Goal: Check status: Check status

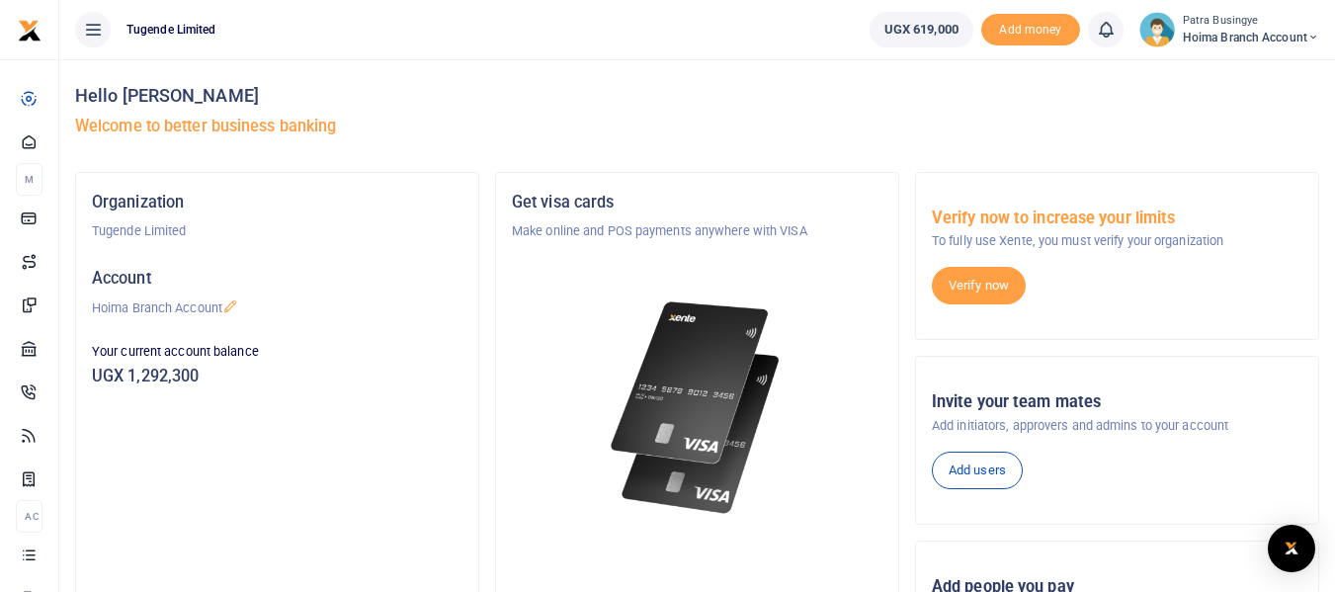
drag, startPoint x: 1121, startPoint y: 0, endPoint x: 1182, endPoint y: 167, distance: 177.5
click at [1182, 167] on div "Hello Patra Busingye Welcome to better business banking" at bounding box center [697, 115] width 1244 height 113
drag, startPoint x: 1288, startPoint y: 1, endPoint x: 687, endPoint y: 78, distance: 606.7
click at [687, 78] on div "Hello Patra Busingye Welcome to better business banking" at bounding box center [697, 115] width 1244 height 113
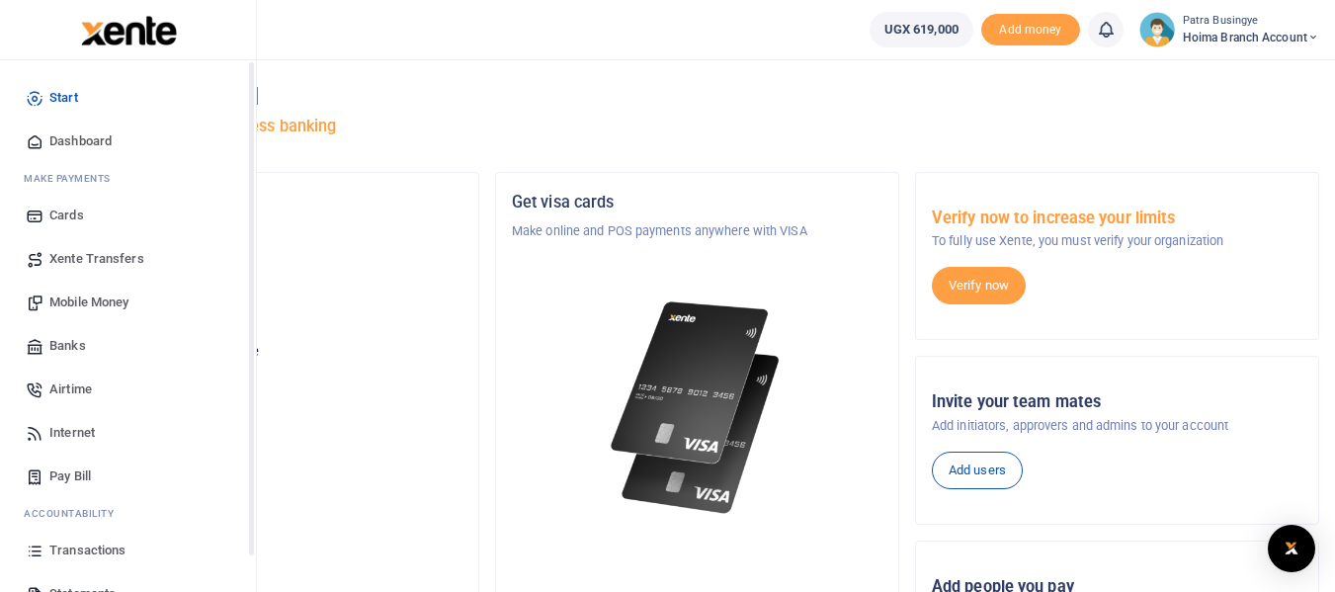
click at [65, 141] on span "Dashboard" at bounding box center [80, 141] width 62 height 20
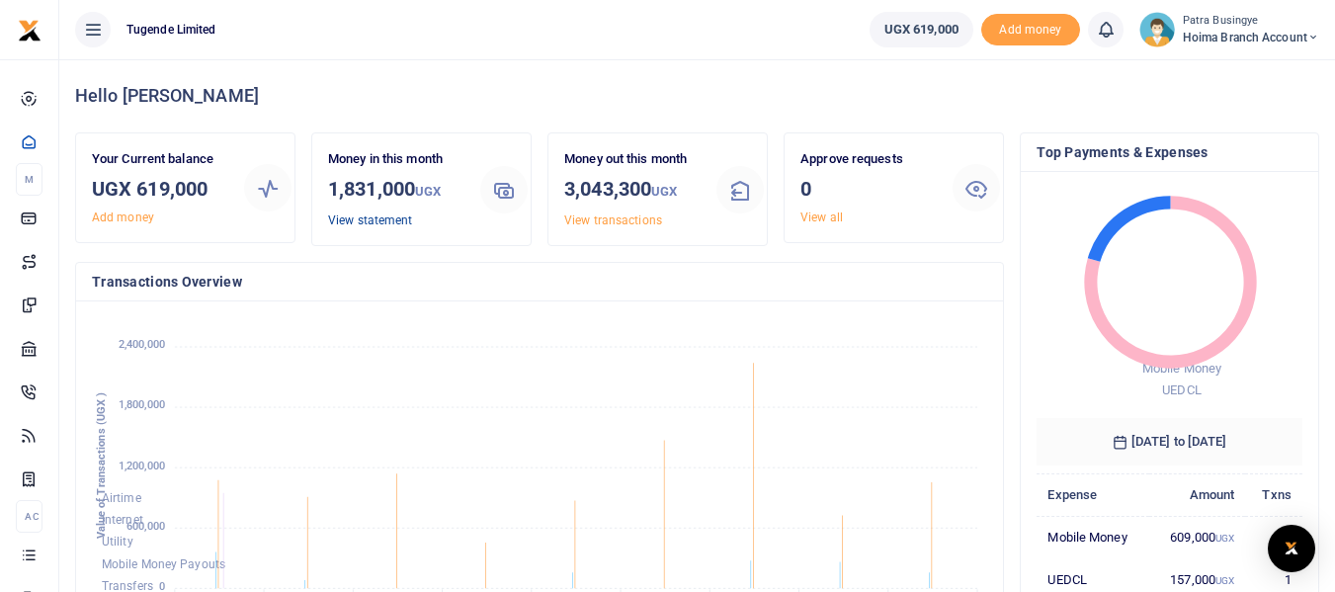
click at [368, 221] on link "View statement" at bounding box center [370, 220] width 84 height 14
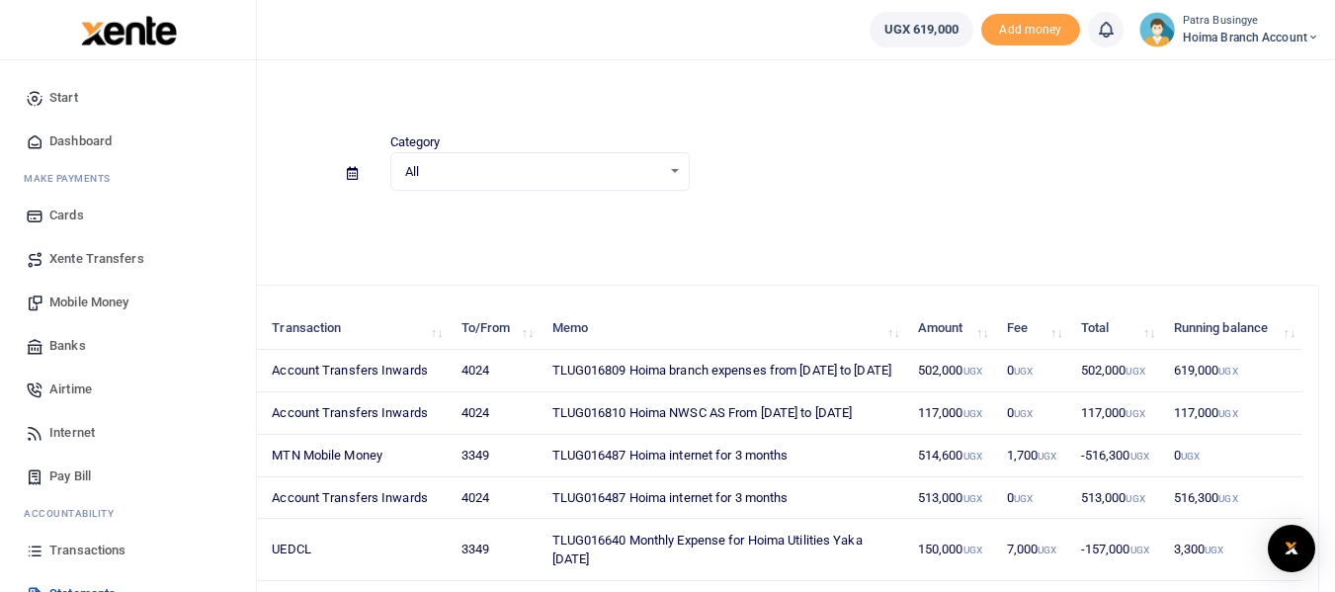
click at [62, 141] on span "Dashboard" at bounding box center [80, 141] width 62 height 20
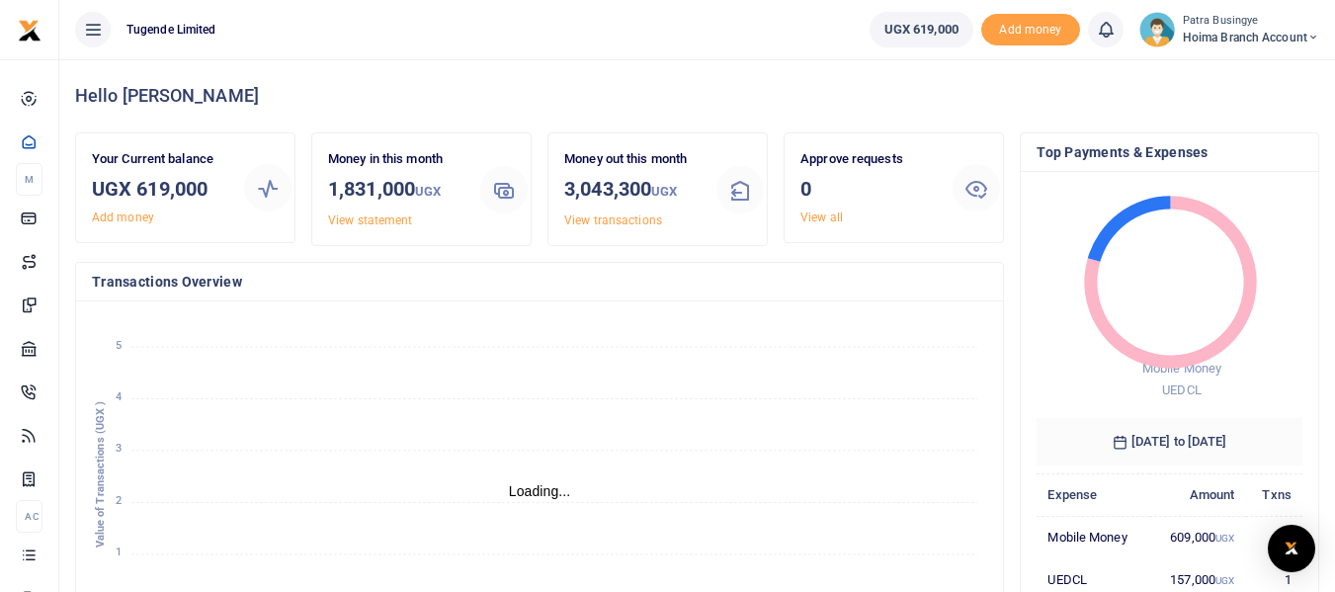
scroll to position [16, 16]
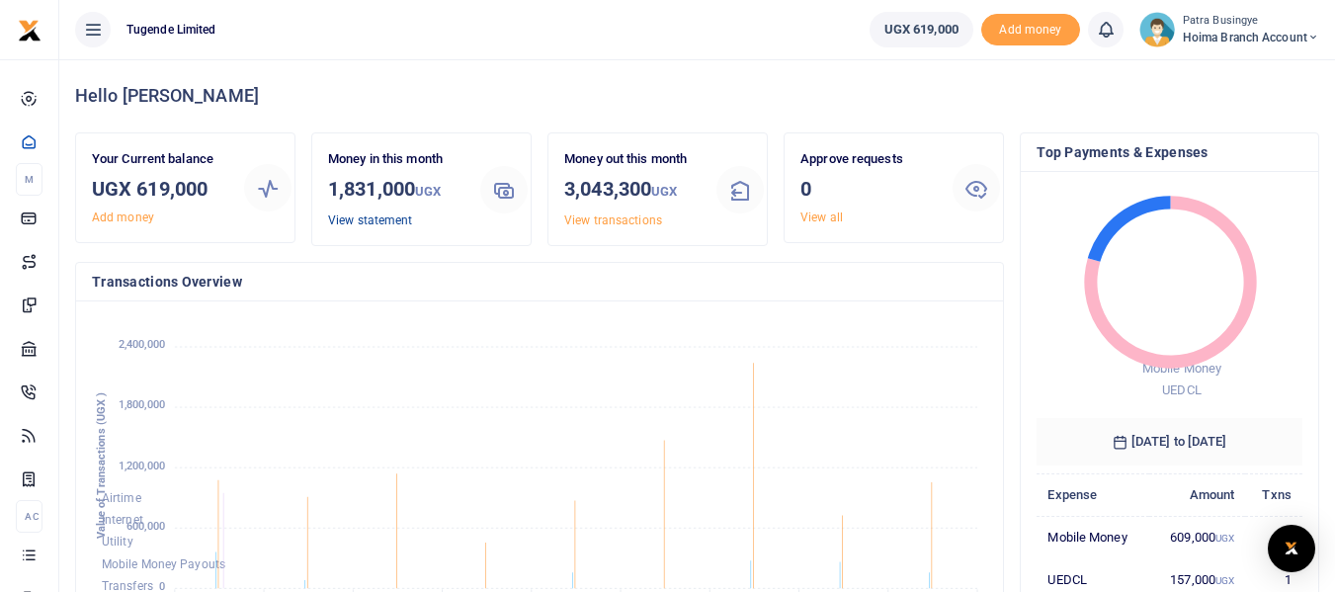
click at [390, 215] on link "View statement" at bounding box center [370, 220] width 84 height 14
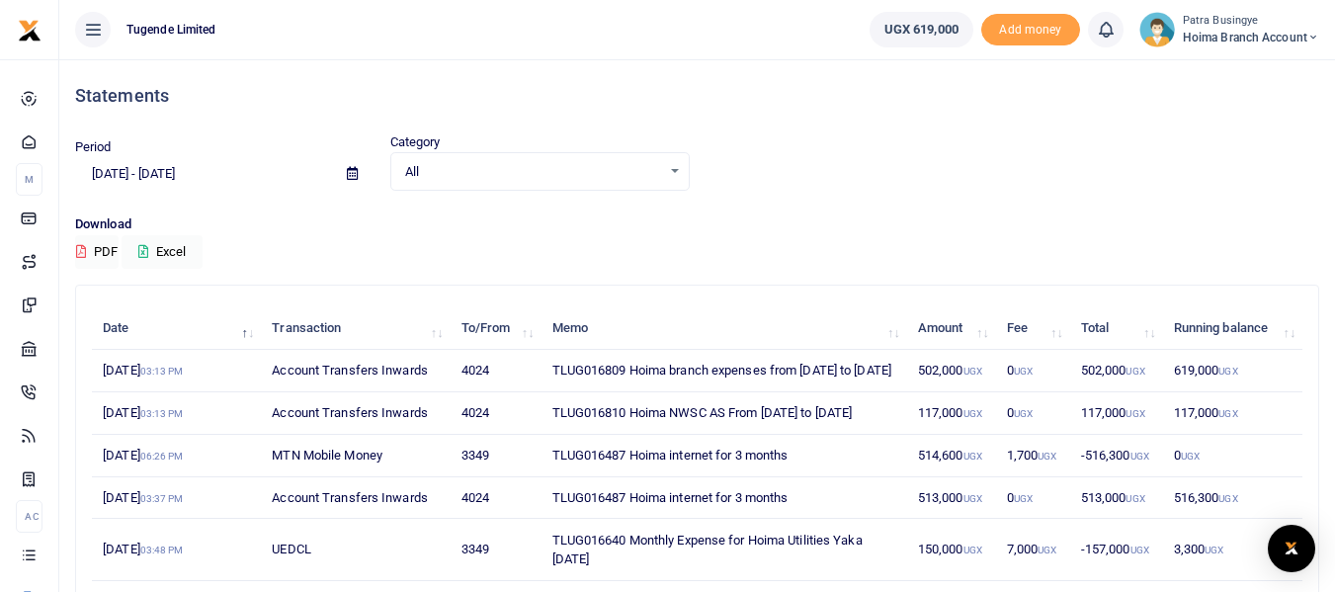
click at [910, 101] on h4 "Statements" at bounding box center [697, 96] width 1244 height 22
